Goal: Transaction & Acquisition: Book appointment/travel/reservation

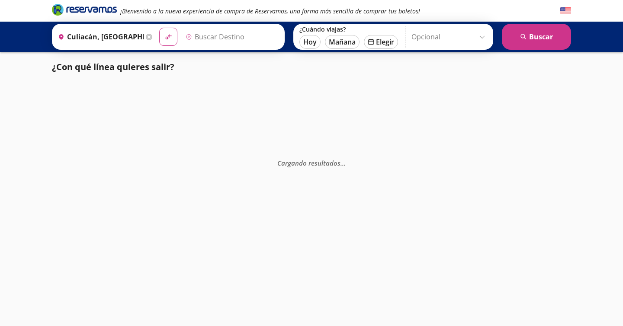
type input "Nogales, [GEOGRAPHIC_DATA]"
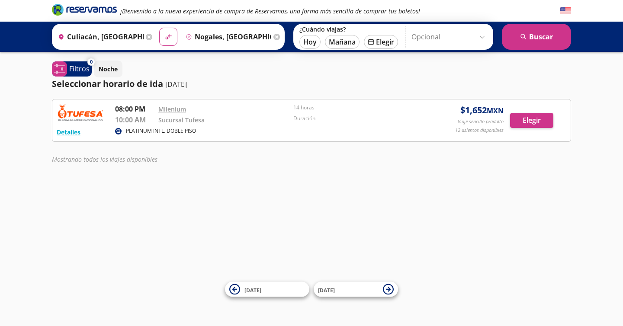
click at [152, 41] on div "Origen heroicons:map-pin-20-solid [GEOGRAPHIC_DATA], [GEOGRAPHIC_DATA]" at bounding box center [104, 37] width 101 height 22
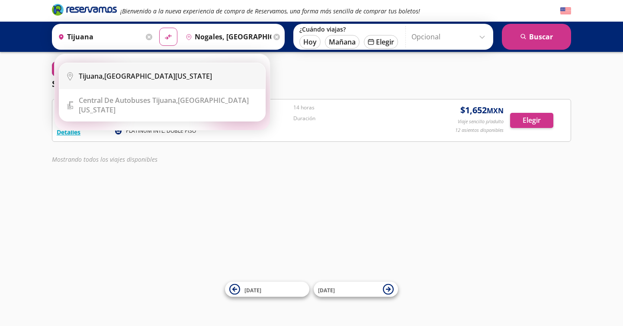
click at [114, 86] on li "City Icon [GEOGRAPHIC_DATA], [GEOGRAPHIC_DATA][US_STATE]" at bounding box center [162, 76] width 206 height 26
type input "Tijuana, [GEOGRAPHIC_DATA][US_STATE]"
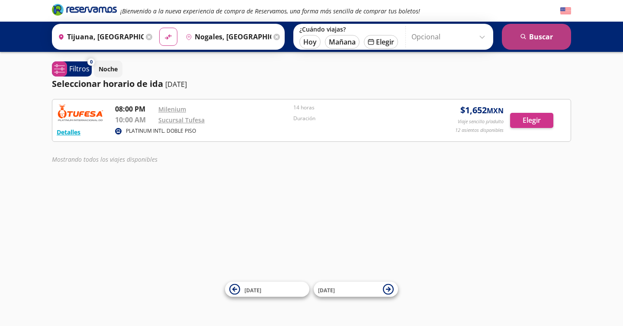
click at [526, 41] on button "search [GEOGRAPHIC_DATA]" at bounding box center [536, 37] width 69 height 26
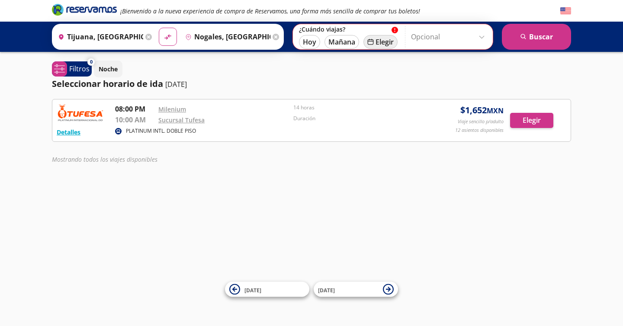
click at [377, 42] on button "calendar [GEOGRAPHIC_DATA]" at bounding box center [380, 42] width 34 height 14
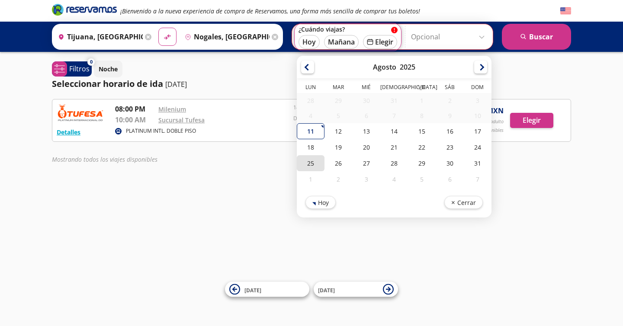
click at [314, 163] on div "25" at bounding box center [311, 163] width 28 height 16
type input "25-Ago-25"
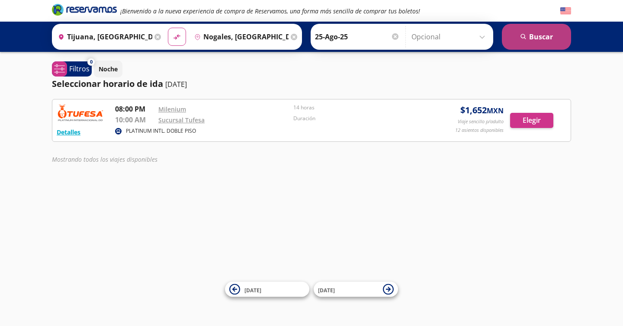
click at [532, 45] on button "search [GEOGRAPHIC_DATA]" at bounding box center [536, 37] width 69 height 26
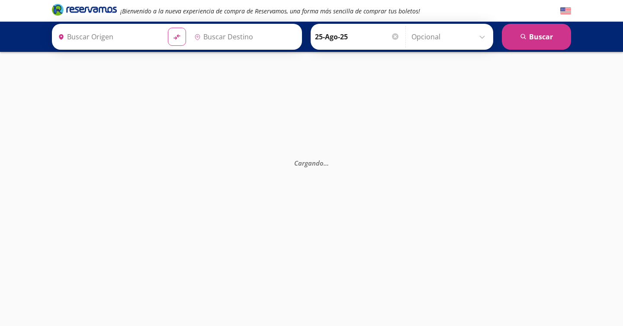
type input "Tijuana, [GEOGRAPHIC_DATA][US_STATE]"
type input "Nogales, [GEOGRAPHIC_DATA]"
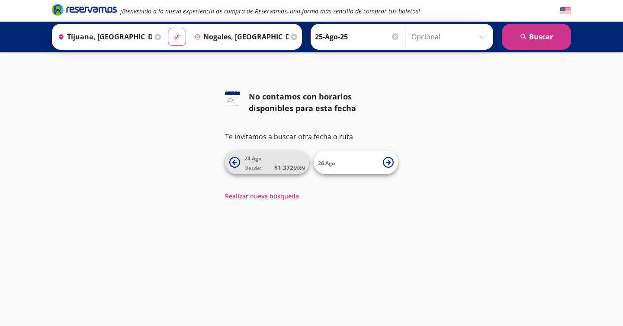
click at [269, 170] on span "Desde: $ 1,372 MXN" at bounding box center [274, 167] width 61 height 9
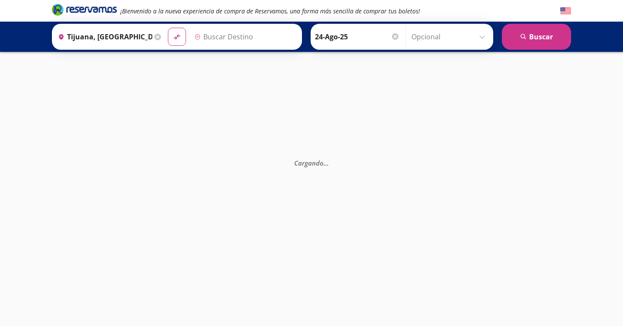
type input "Nogales, [GEOGRAPHIC_DATA]"
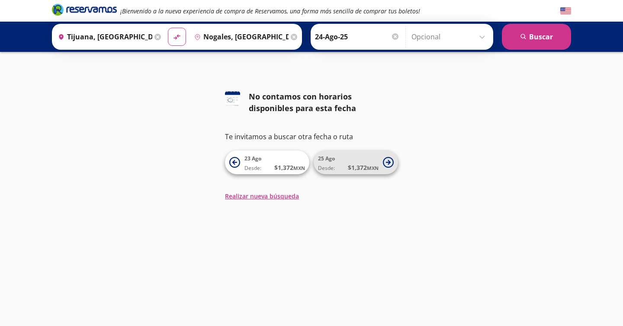
click at [349, 165] on span "$ 1,372 MXN" at bounding box center [363, 167] width 31 height 9
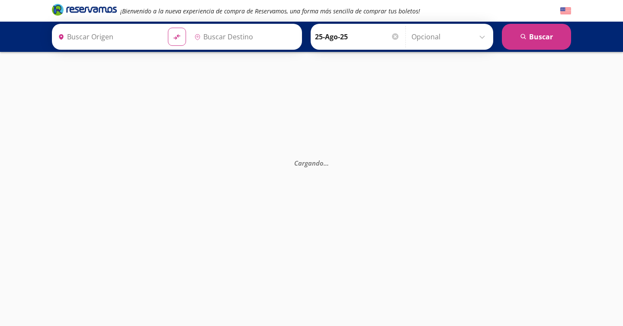
type input "Tijuana, [GEOGRAPHIC_DATA][US_STATE]"
type input "Nogales, [GEOGRAPHIC_DATA]"
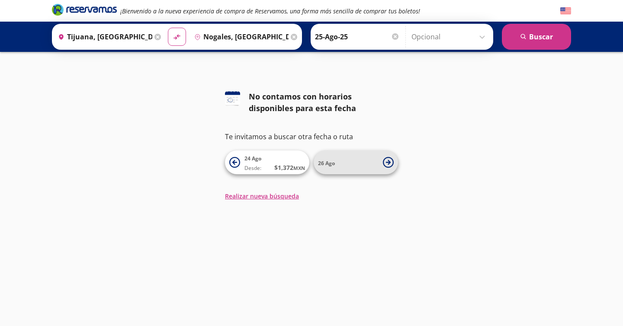
click at [350, 163] on span "26 Ago" at bounding box center [348, 162] width 61 height 10
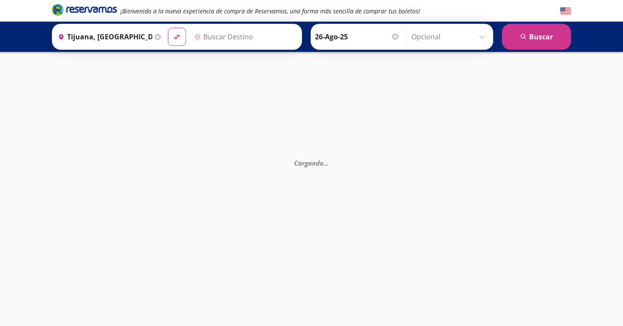
type input "Nogales, [GEOGRAPHIC_DATA]"
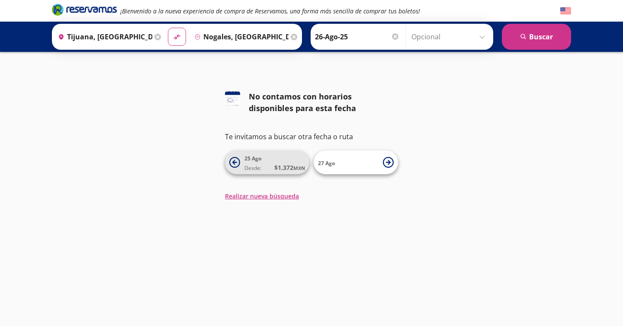
click at [278, 161] on span "[DATE] Desde: $ 1,372 MXN" at bounding box center [274, 162] width 61 height 19
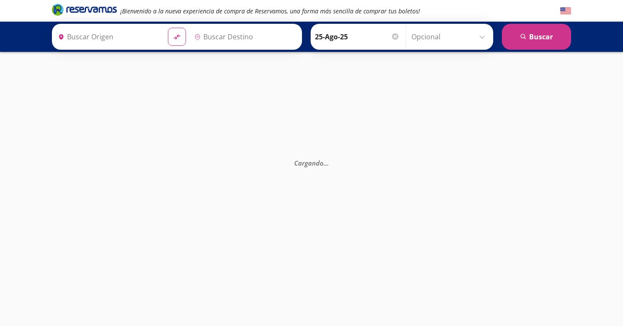
type input "Tijuana, [GEOGRAPHIC_DATA][US_STATE]"
type input "Nogales, [GEOGRAPHIC_DATA]"
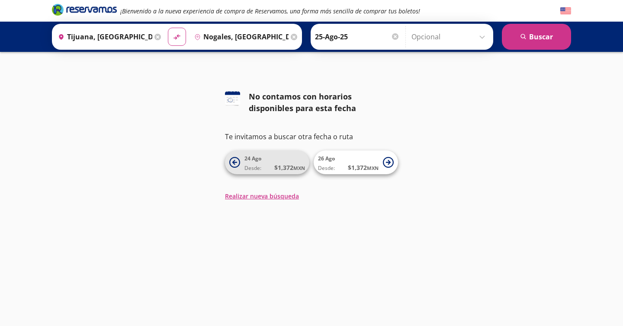
click at [272, 160] on span "[DATE] Desde: $ 1,372 MXN" at bounding box center [274, 162] width 61 height 19
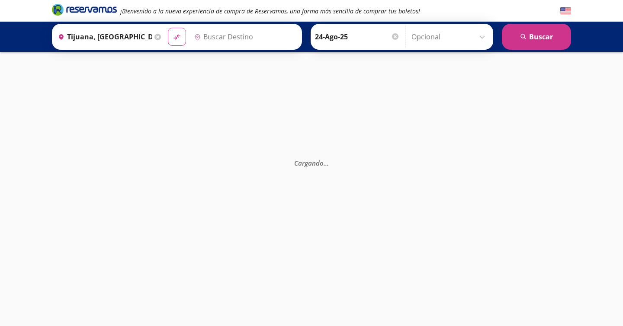
type input "Nogales, [GEOGRAPHIC_DATA]"
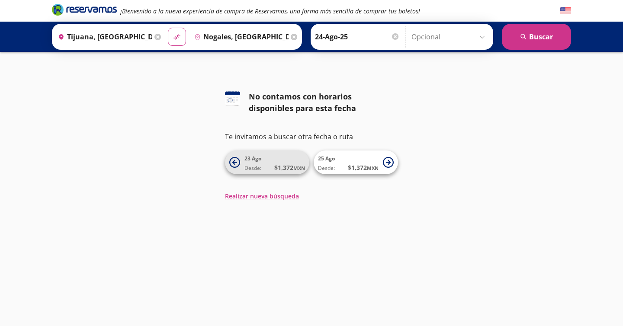
click at [238, 165] on icon at bounding box center [234, 162] width 11 height 11
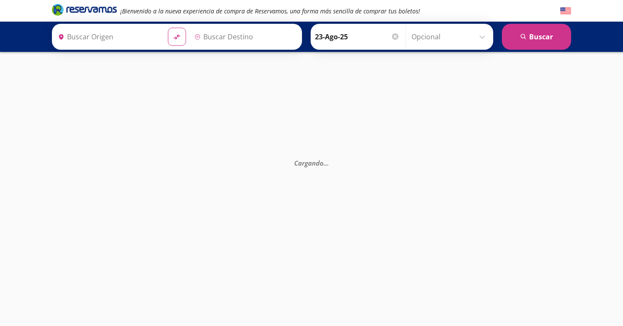
type input "Tijuana, [GEOGRAPHIC_DATA][US_STATE]"
type input "Nogales, [GEOGRAPHIC_DATA]"
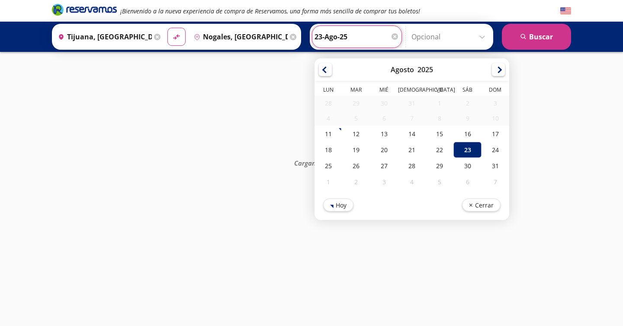
click at [336, 38] on input "23-Ago-25" at bounding box center [356, 37] width 85 height 22
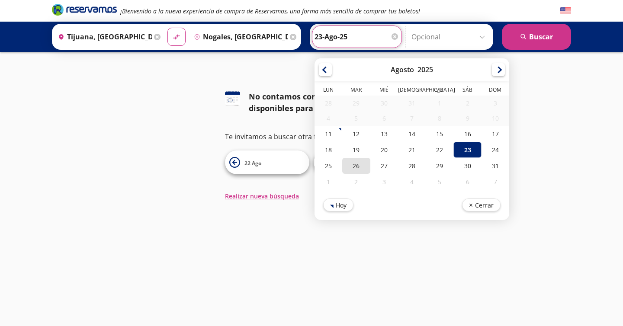
click at [350, 165] on div "26" at bounding box center [356, 166] width 28 height 16
type input "26-Ago-25"
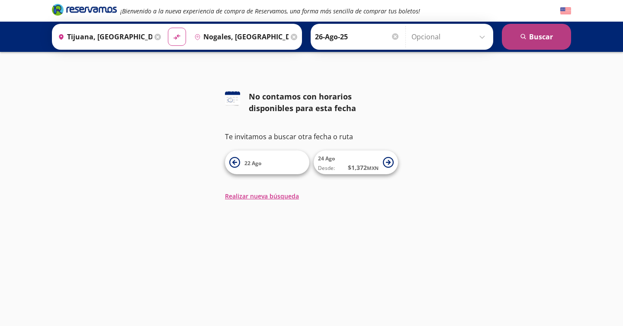
click at [526, 41] on button "search [GEOGRAPHIC_DATA]" at bounding box center [536, 37] width 69 height 26
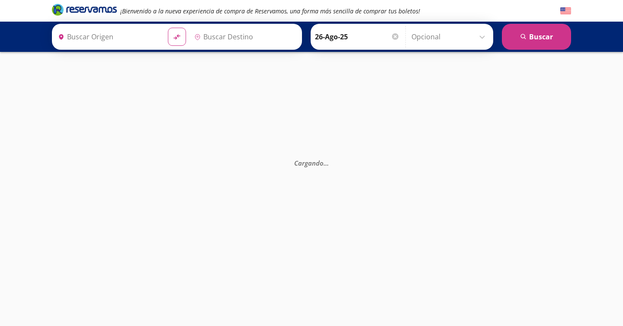
type input "Tijuana, [GEOGRAPHIC_DATA][US_STATE]"
type input "Nogales, [GEOGRAPHIC_DATA]"
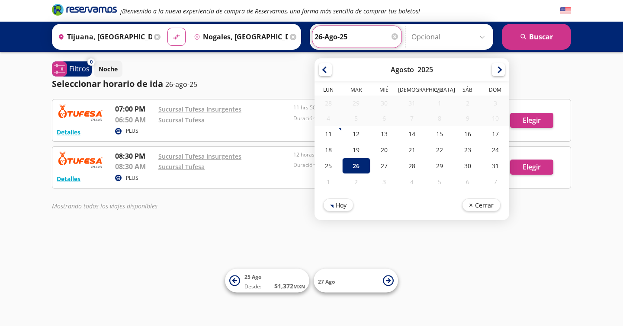
click at [358, 35] on input "26-Ago-25" at bounding box center [356, 37] width 85 height 22
click at [492, 72] on div at bounding box center [498, 68] width 13 height 13
click at [493, 72] on div at bounding box center [498, 68] width 13 height 13
click at [493, 72] on div at bounding box center [498, 69] width 13 height 13
click at [395, 133] on div "12" at bounding box center [384, 135] width 28 height 15
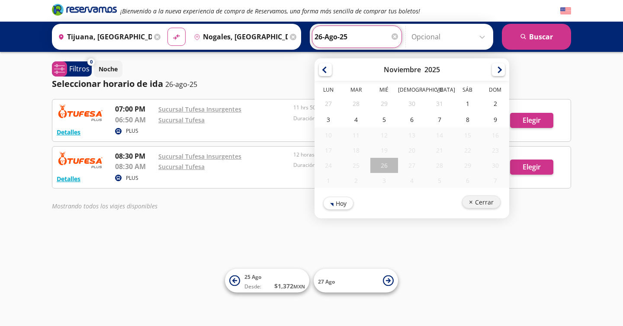
click at [482, 203] on button "Cerrar" at bounding box center [481, 201] width 38 height 13
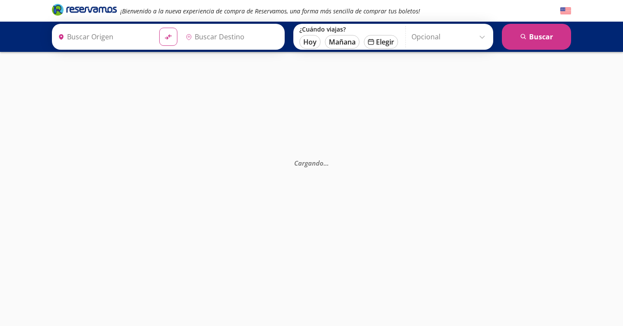
type input "Culiacán, [GEOGRAPHIC_DATA]"
type input "Nogales, [GEOGRAPHIC_DATA]"
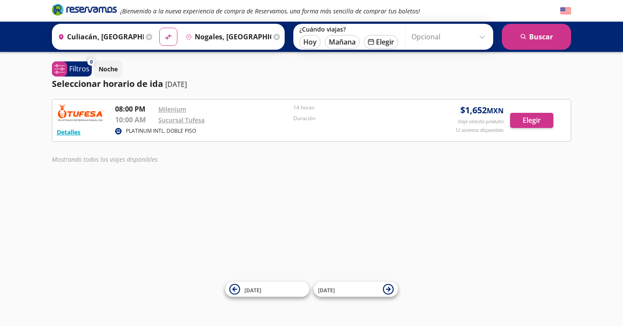
click at [119, 35] on input "Culiacán, [GEOGRAPHIC_DATA]" at bounding box center [98, 37] width 89 height 22
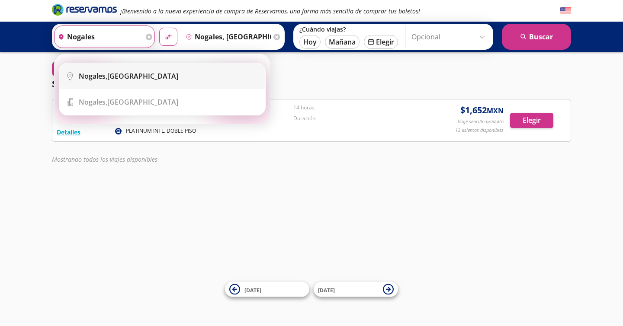
click at [133, 73] on div "Nogales, Sonora" at bounding box center [169, 76] width 180 height 10
type input "Nogales, [GEOGRAPHIC_DATA]"
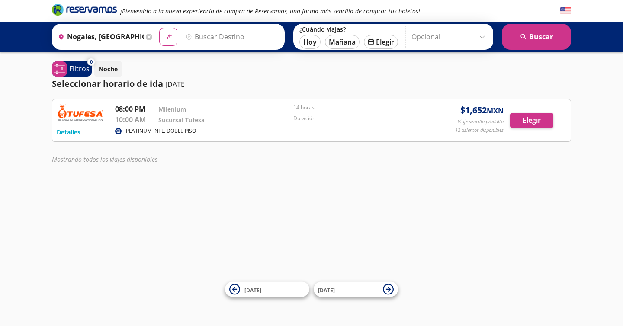
click at [203, 36] on input "Destino" at bounding box center [231, 37] width 98 height 22
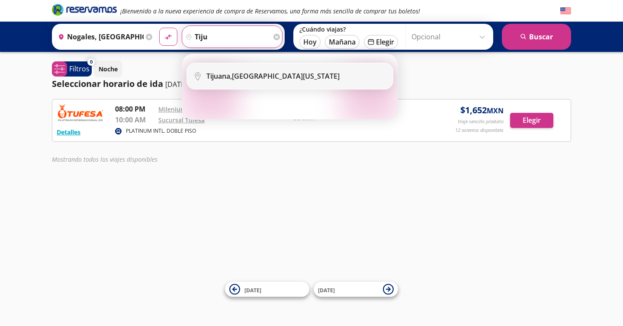
click at [222, 72] on b "Tijuana," at bounding box center [219, 76] width 26 height 10
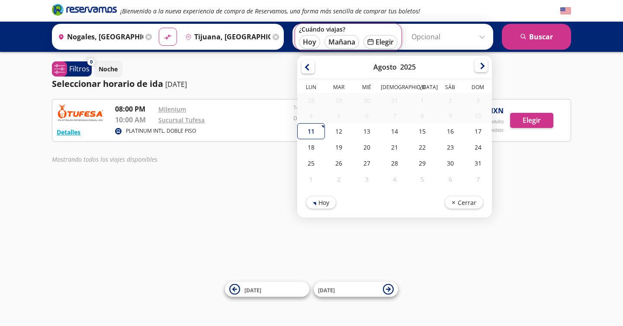
click at [479, 65] on div at bounding box center [480, 65] width 13 height 13
click at [202, 38] on input "Tijuana, [GEOGRAPHIC_DATA][US_STATE]" at bounding box center [226, 37] width 89 height 22
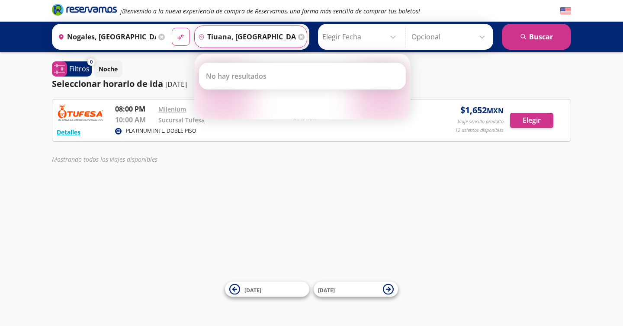
type input "tiuana, baja california"
click at [234, 36] on input "tiuana, baja california" at bounding box center [246, 37] width 102 height 22
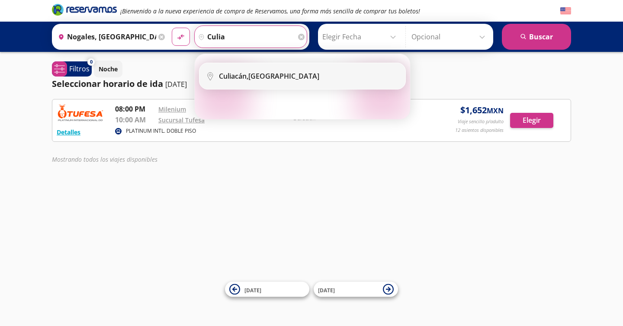
click at [229, 74] on b "Culiacán," at bounding box center [233, 76] width 29 height 10
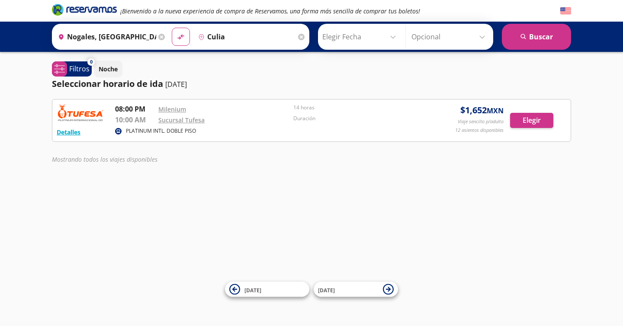
type input "Culiacán, [GEOGRAPHIC_DATA]"
click at [548, 39] on button "search [GEOGRAPHIC_DATA]" at bounding box center [536, 37] width 69 height 26
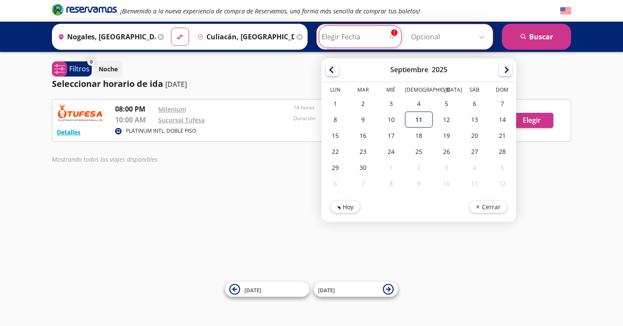
click at [356, 37] on input "Elegir Fecha" at bounding box center [359, 37] width 77 height 22
click at [500, 69] on div at bounding box center [505, 68] width 13 height 13
click at [500, 69] on div at bounding box center [505, 69] width 13 height 13
click at [500, 71] on div at bounding box center [505, 68] width 13 height 13
click at [506, 70] on div at bounding box center [505, 68] width 13 height 13
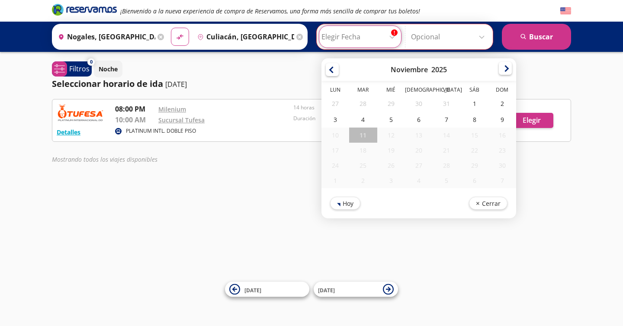
click at [506, 70] on div at bounding box center [505, 68] width 13 height 13
click at [332, 66] on div at bounding box center [332, 68] width 13 height 13
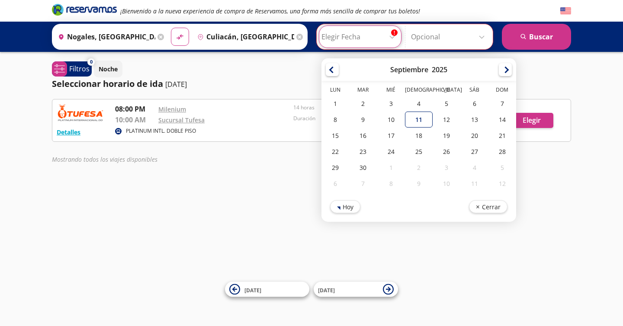
click at [332, 66] on div at bounding box center [332, 69] width 13 height 13
click at [499, 70] on div "Agosto 2025" at bounding box center [418, 69] width 195 height 22
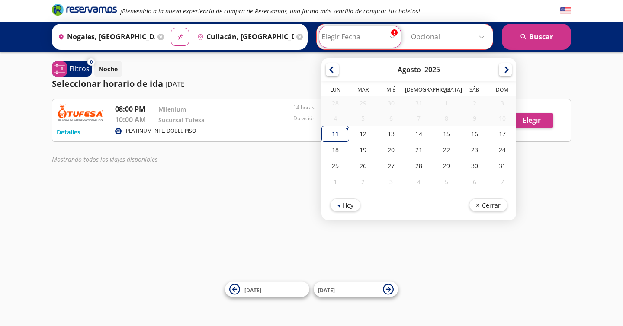
click at [499, 70] on div "Agosto 2025" at bounding box center [418, 69] width 195 height 22
click at [501, 70] on div at bounding box center [505, 68] width 13 height 13
click at [501, 70] on div at bounding box center [505, 69] width 13 height 13
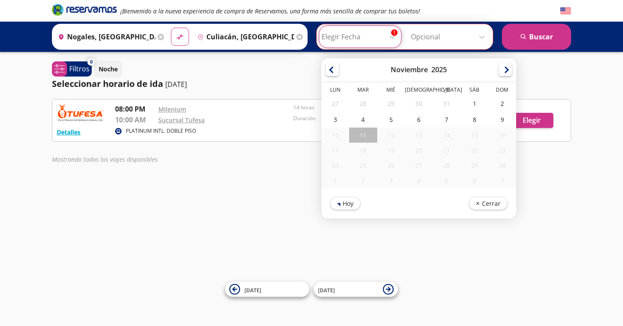
click at [501, 70] on div at bounding box center [505, 69] width 13 height 13
click at [378, 155] on div "19" at bounding box center [391, 150] width 28 height 15
click at [470, 118] on div "8" at bounding box center [474, 120] width 28 height 16
type input "08-Nov-25"
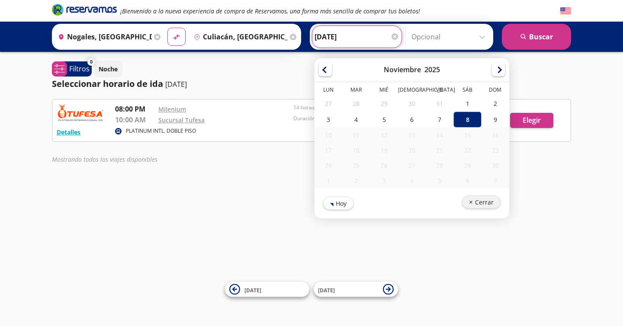
click at [489, 203] on button "Cerrar" at bounding box center [481, 201] width 38 height 13
